Goal: Obtain resource: Obtain resource

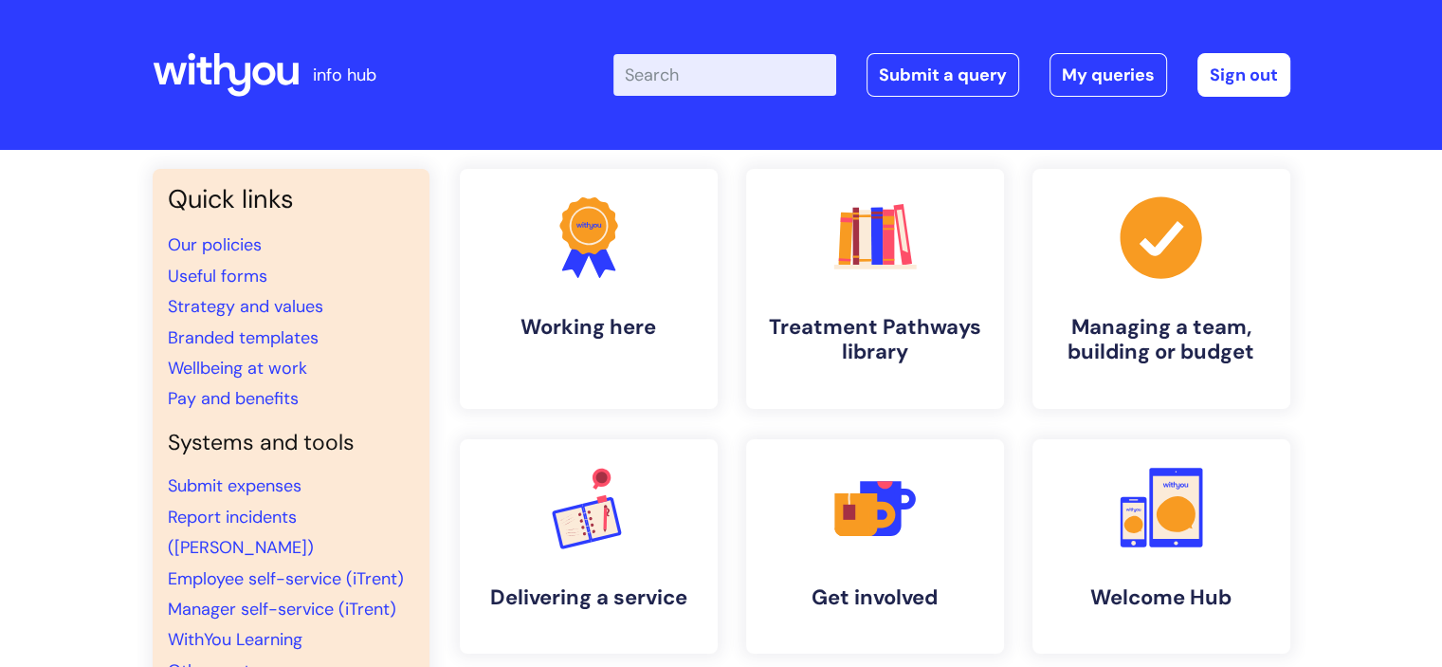
click at [805, 71] on input "Enter your search term here..." at bounding box center [725, 75] width 223 height 42
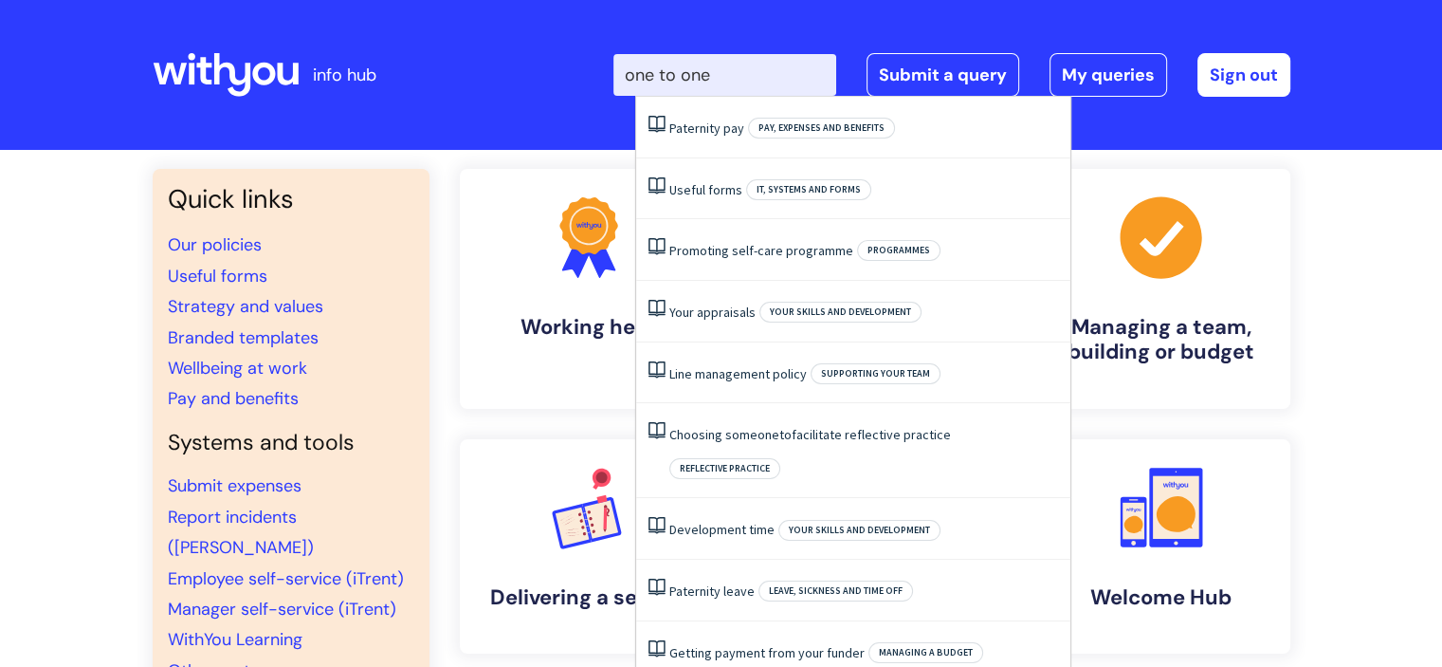
type input "one to one"
click button "Search" at bounding box center [0, 0] width 0 height 0
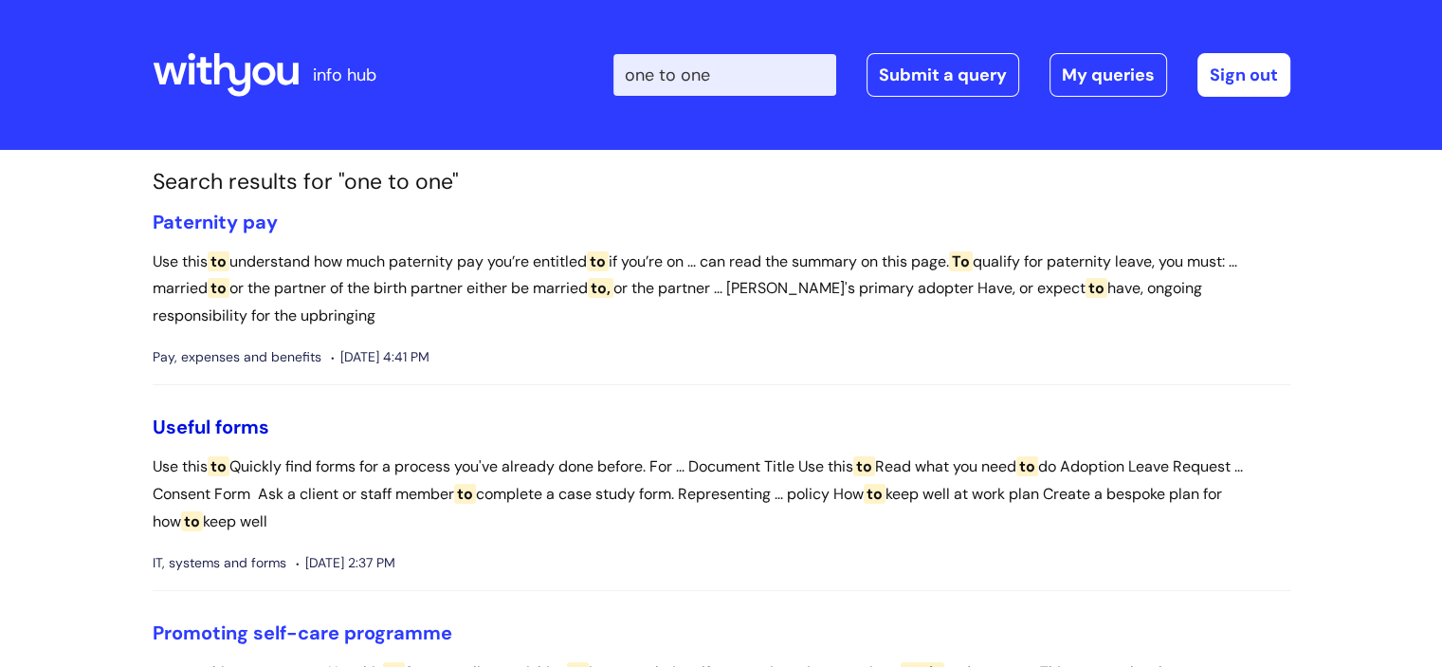
click at [230, 424] on link "Useful forms" at bounding box center [211, 426] width 117 height 25
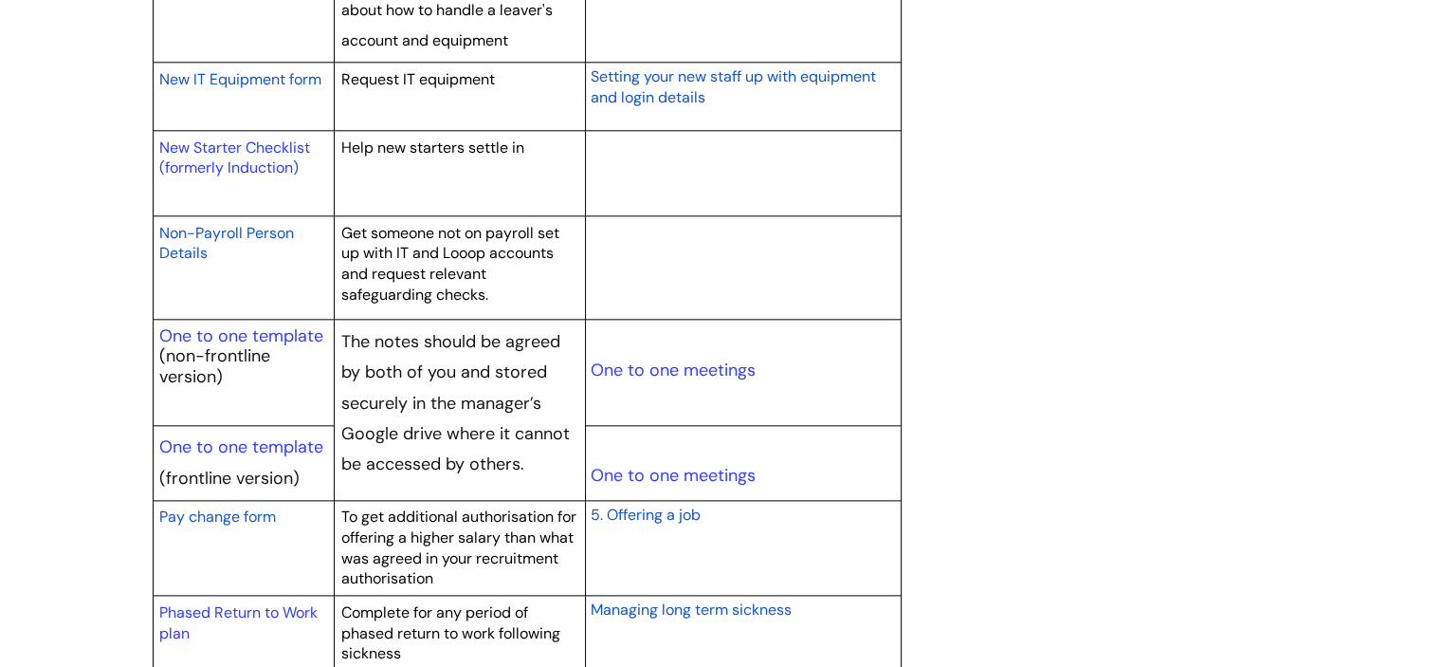
scroll to position [2112, 0]
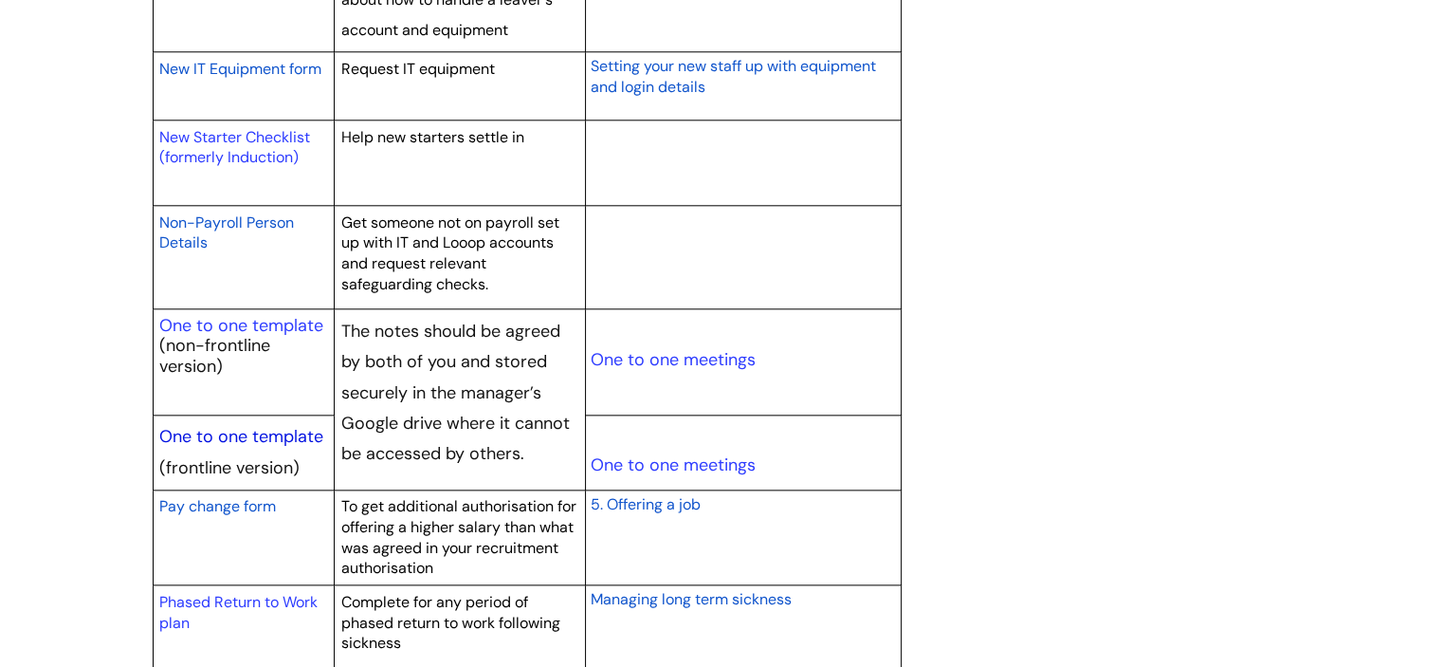
click at [273, 437] on link "One to one template" at bounding box center [241, 436] width 164 height 23
